Goal: Check status

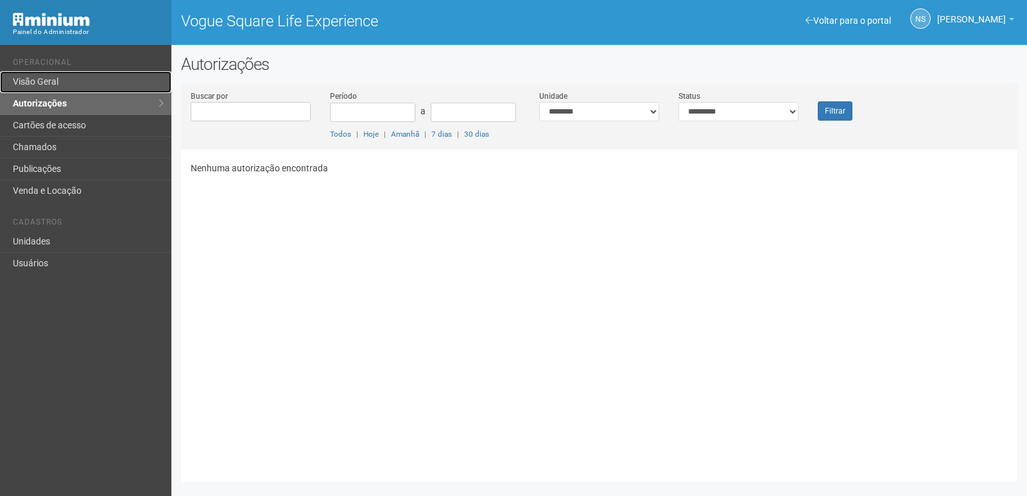
click at [89, 82] on link "Visão Geral" at bounding box center [85, 82] width 171 height 22
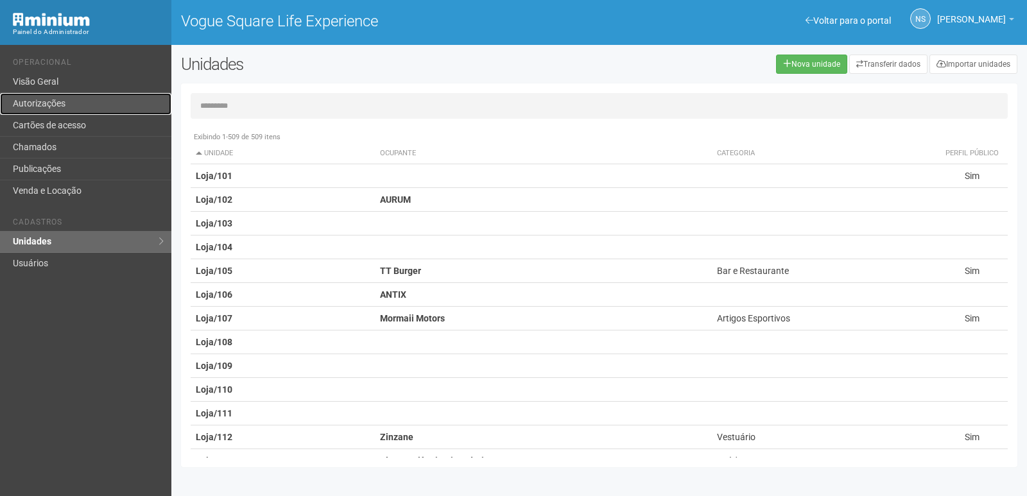
click at [82, 94] on link "Autorizações" at bounding box center [85, 104] width 171 height 22
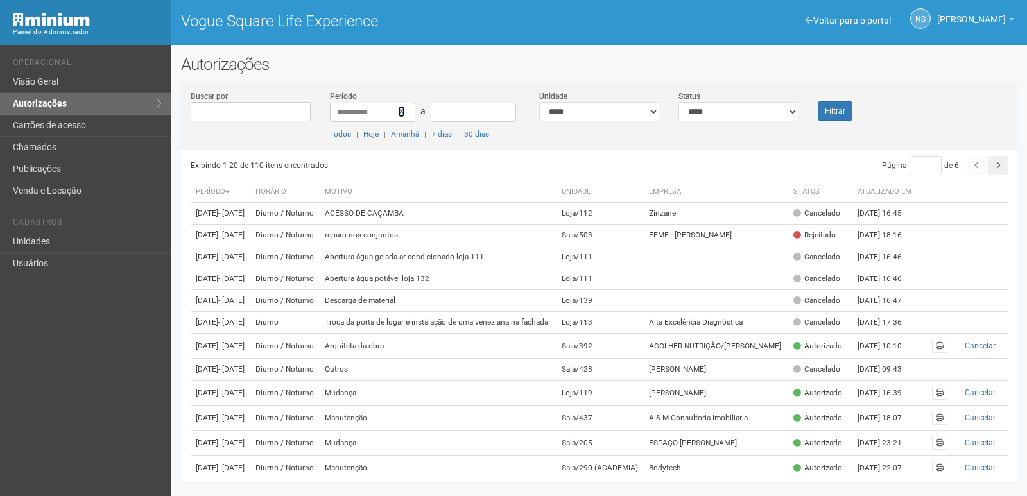
click at [403, 115] on icon at bounding box center [401, 111] width 7 height 9
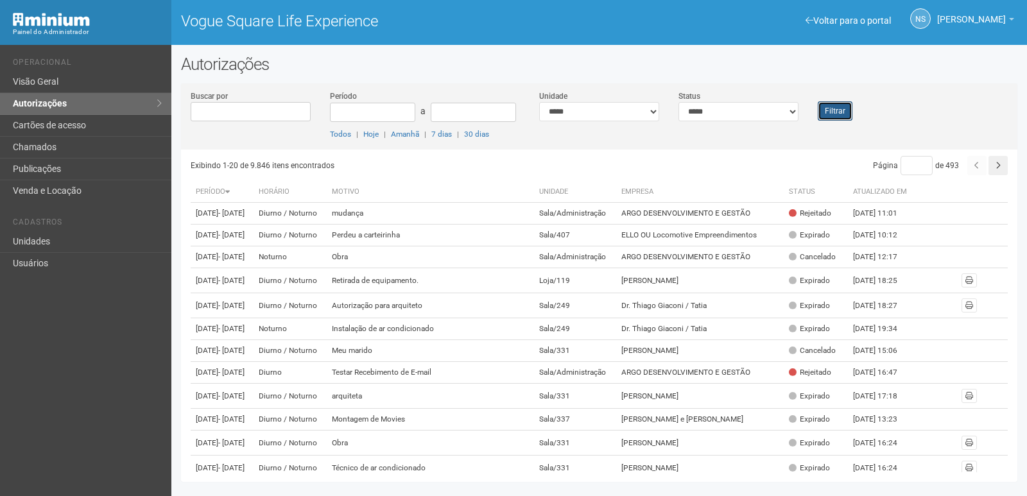
click at [834, 112] on button "Filtrar" at bounding box center [835, 110] width 35 height 19
